Goal: Task Accomplishment & Management: Manage account settings

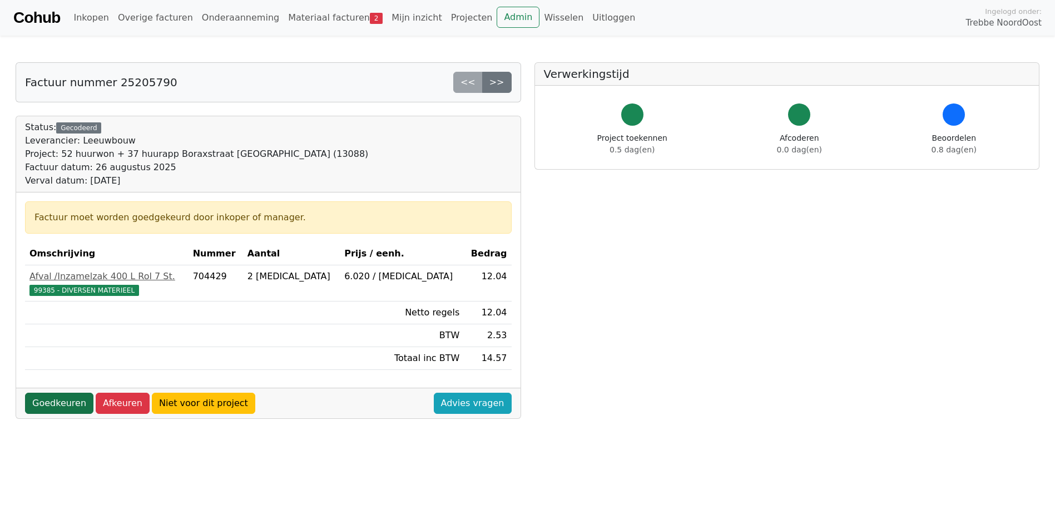
click at [54, 410] on link "Goedkeuren" at bounding box center [59, 403] width 68 height 21
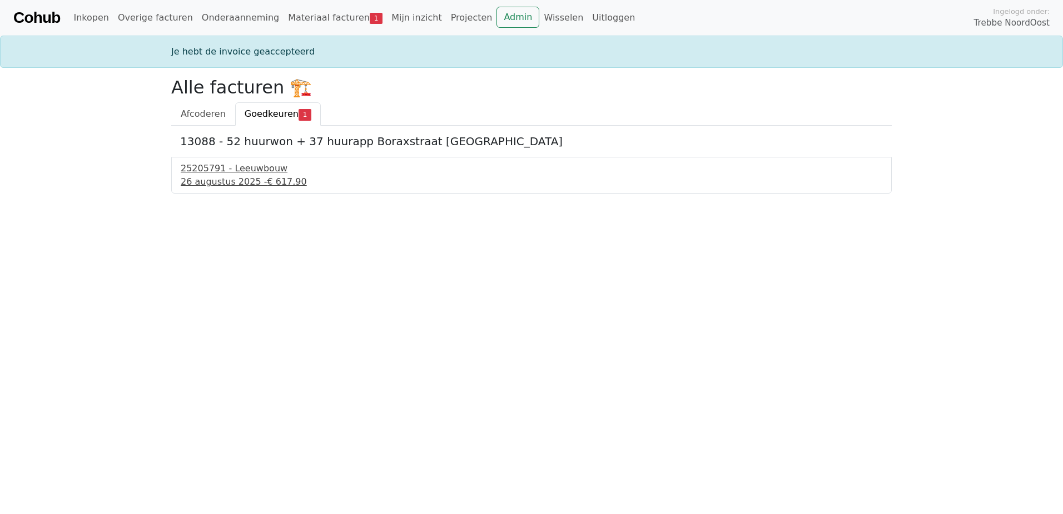
click at [199, 177] on div "26 augustus 2025 - € 617,90" at bounding box center [532, 181] width 702 height 13
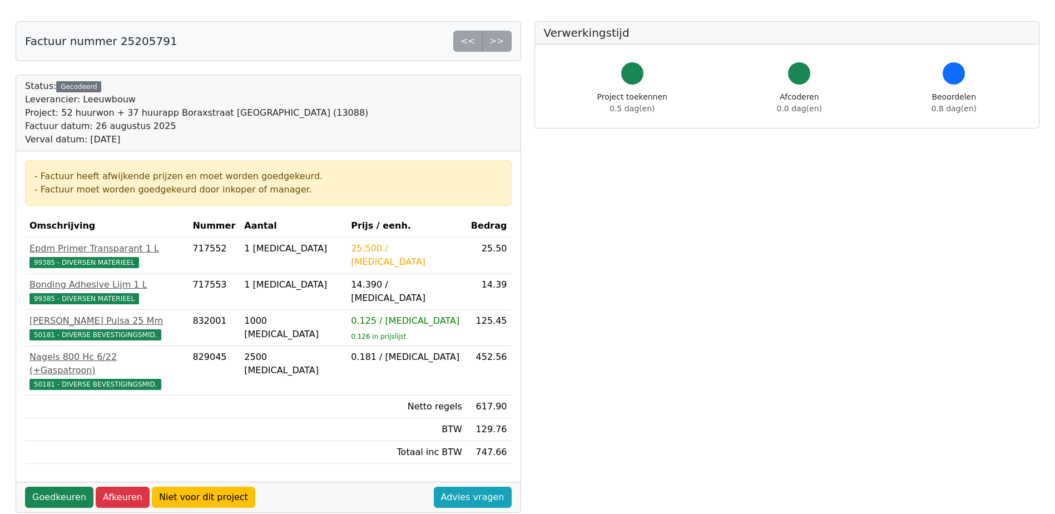
scroll to position [111, 0]
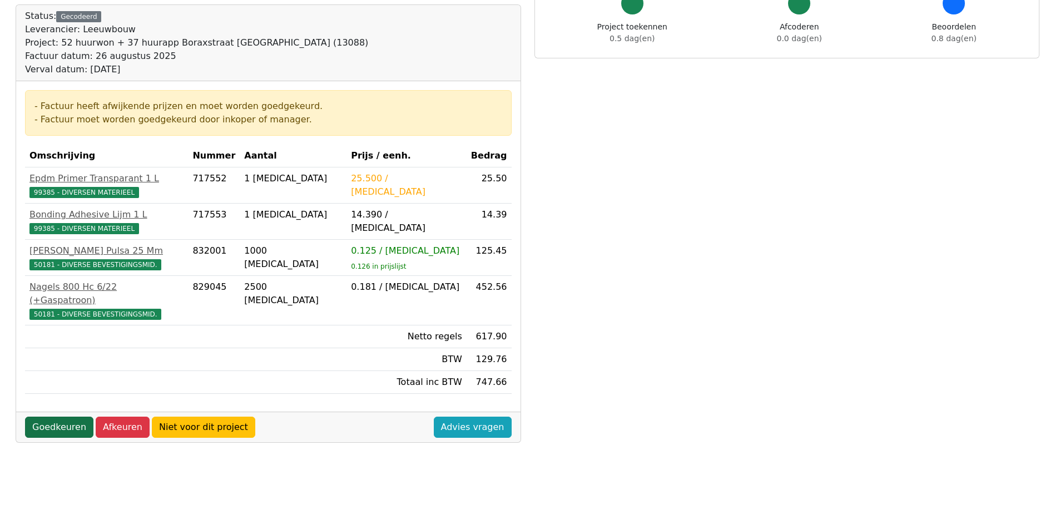
click at [56, 417] on link "Goedkeuren" at bounding box center [59, 427] width 68 height 21
